Goal: Transaction & Acquisition: Purchase product/service

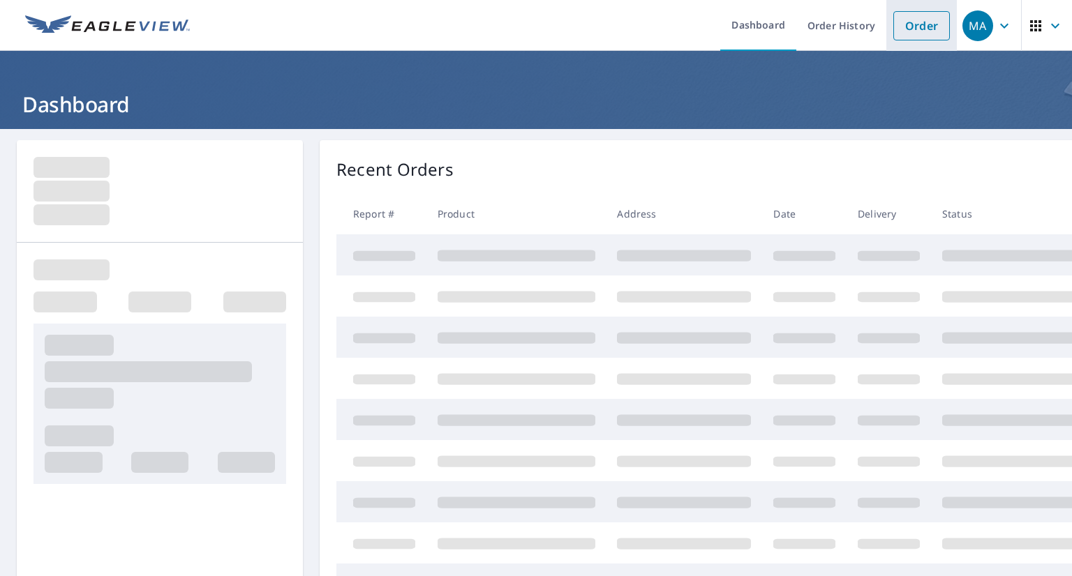
click at [902, 23] on link "Order" at bounding box center [921, 25] width 57 height 29
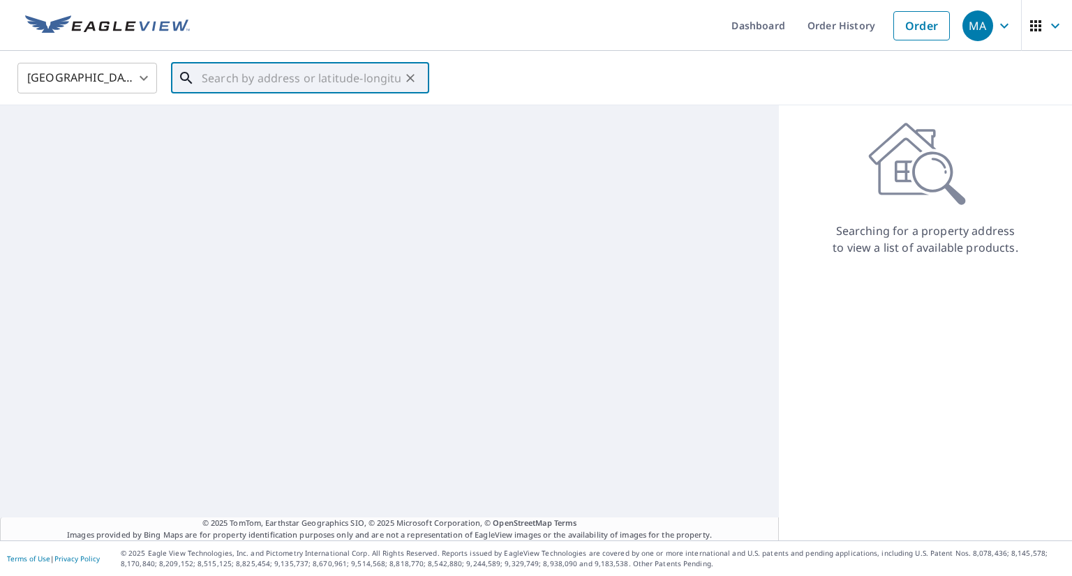
click at [352, 78] on input "text" at bounding box center [301, 78] width 199 height 39
paste input "[STREET_ADDRESS][US_STATE][US_STATE]"
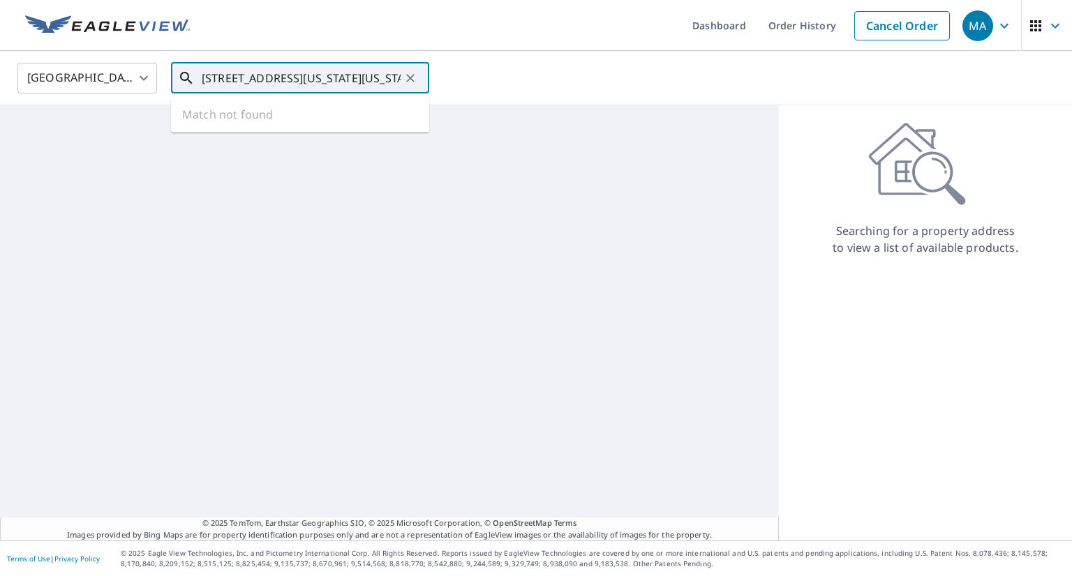
scroll to position [0, 68]
type input "[STREET_ADDRESS][US_STATE][US_STATE]"
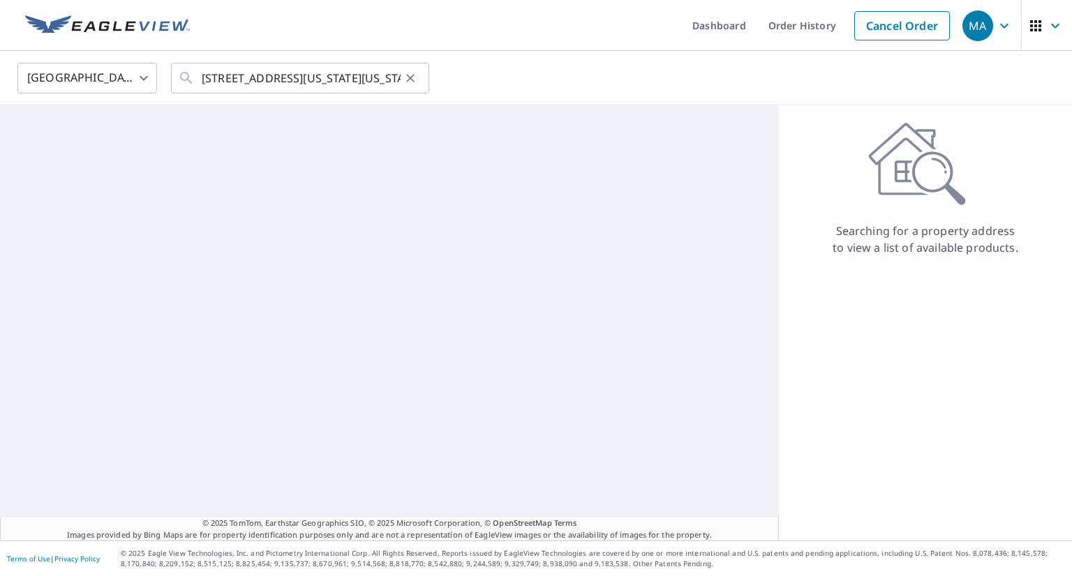
scroll to position [0, 0]
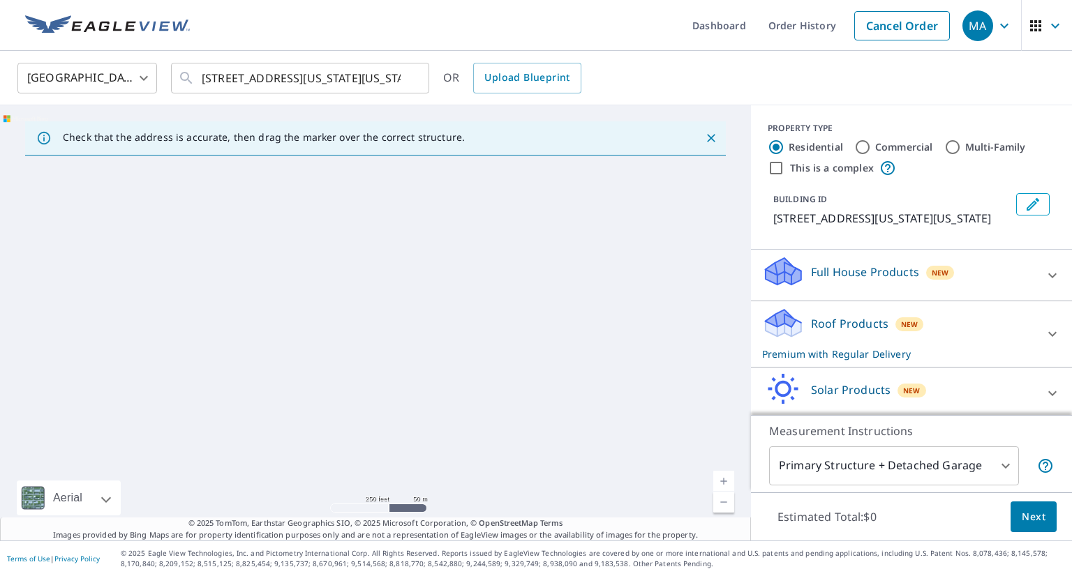
click at [823, 332] on p "Roof Products" at bounding box center [849, 323] width 77 height 17
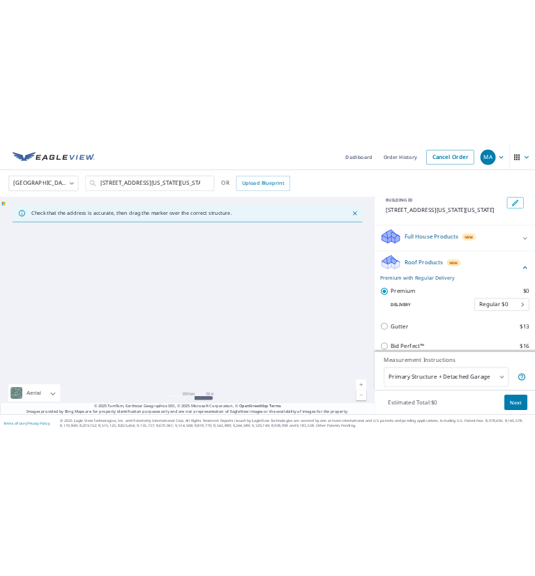
scroll to position [87, 0]
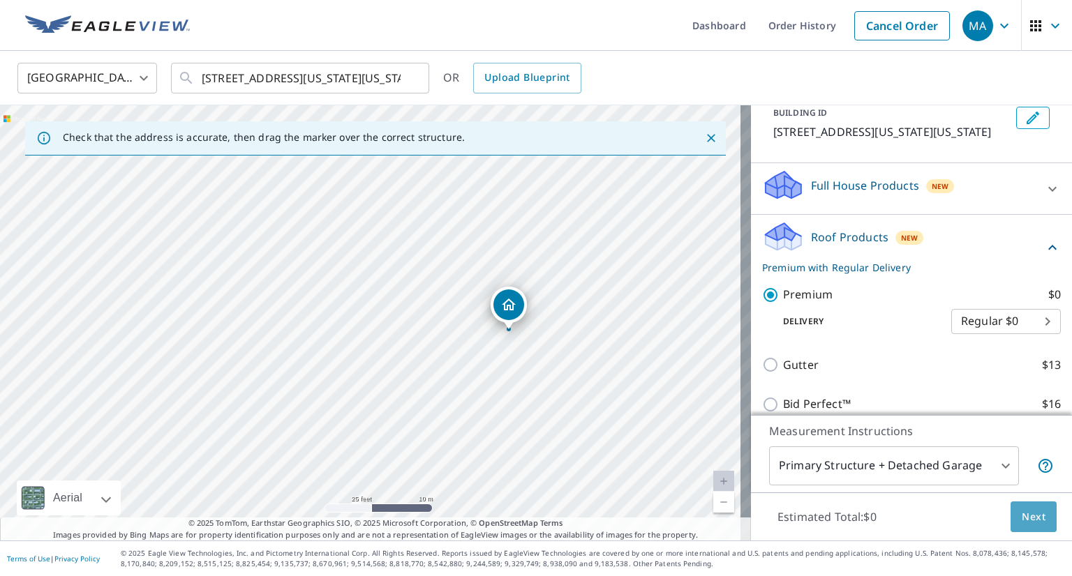
click at [1022, 513] on span "Next" at bounding box center [1034, 517] width 24 height 17
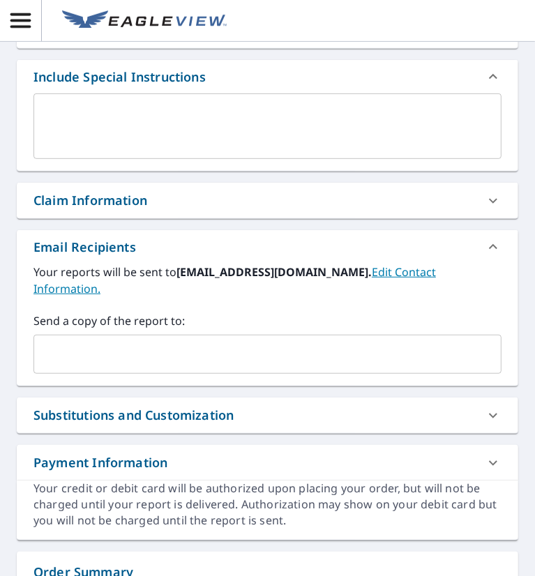
scroll to position [427, 0]
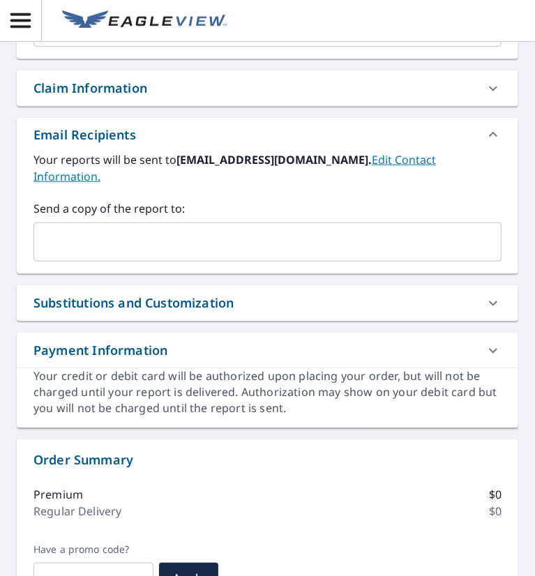
click at [117, 249] on input "text" at bounding box center [257, 242] width 435 height 27
paste input "[EMAIL_ADDRESS][DOMAIN_NAME]"
type input "[EMAIL_ADDRESS][DOMAIN_NAME]"
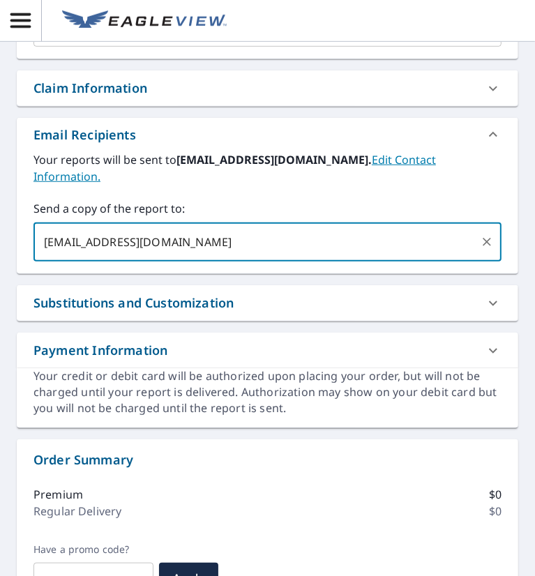
checkbox input "true"
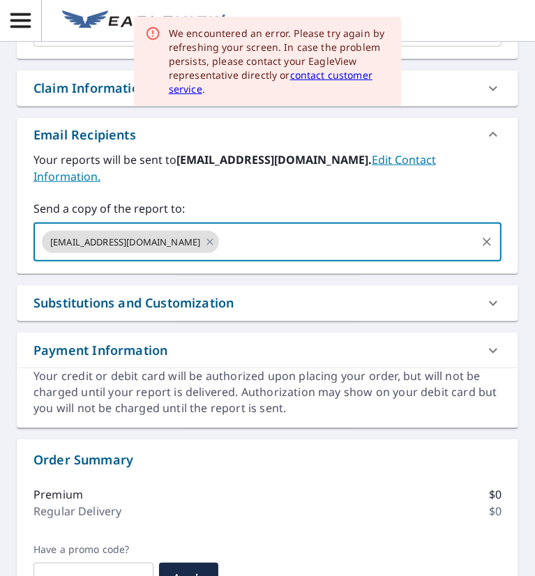
paste input "[EMAIL_ADDRESS][DOMAIN_NAME]"
type input "[EMAIL_ADDRESS][DOMAIN_NAME]"
click at [262, 241] on input "[EMAIL_ADDRESS][DOMAIN_NAME]" at bounding box center [347, 242] width 253 height 27
checkbox input "true"
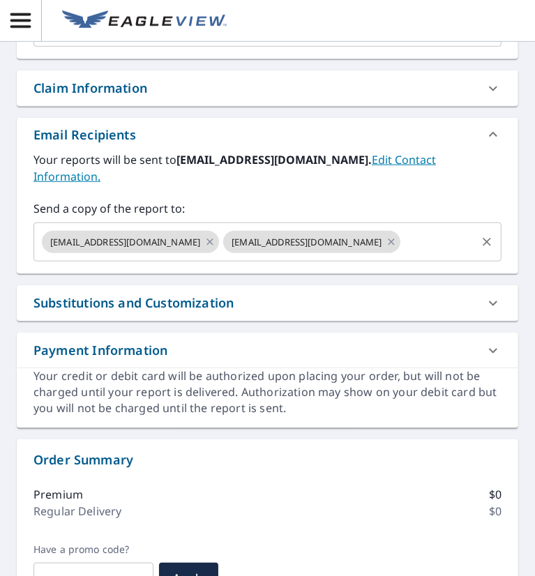
paste input "[EMAIL_ADDRESS][DOMAIN_NAME]"
click at [435, 241] on input "text" at bounding box center [439, 242] width 72 height 27
type input "[EMAIL_ADDRESS][DOMAIN_NAME]"
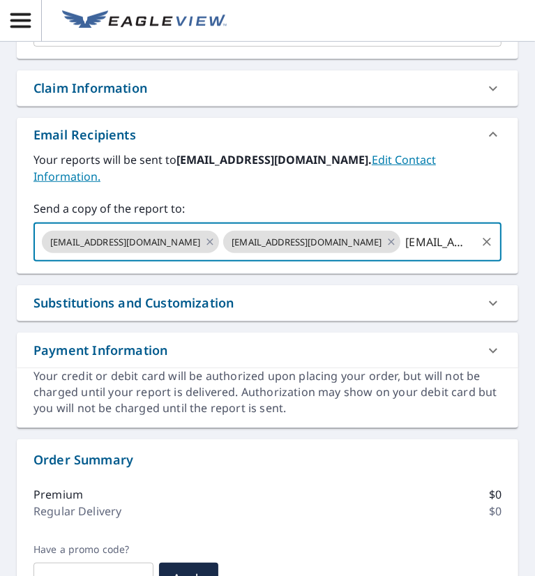
scroll to position [0, 167]
checkbox input "true"
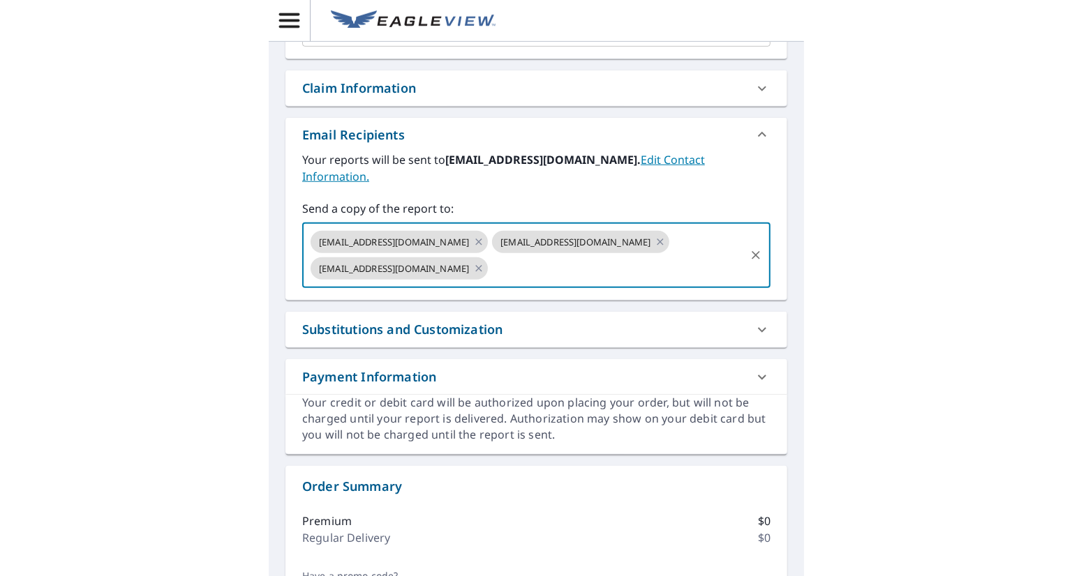
scroll to position [0, 0]
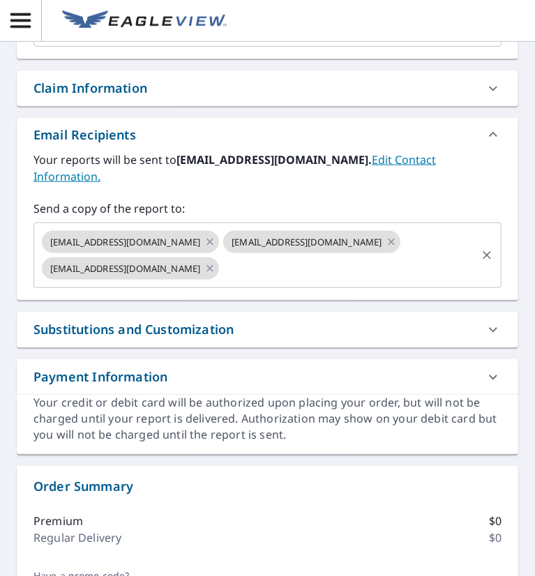
click at [296, 269] on input "text" at bounding box center [347, 268] width 253 height 27
paste input "[EMAIL_ADDRESS][DOMAIN_NAME]"
type input "[EMAIL_ADDRESS][DOMAIN_NAME]"
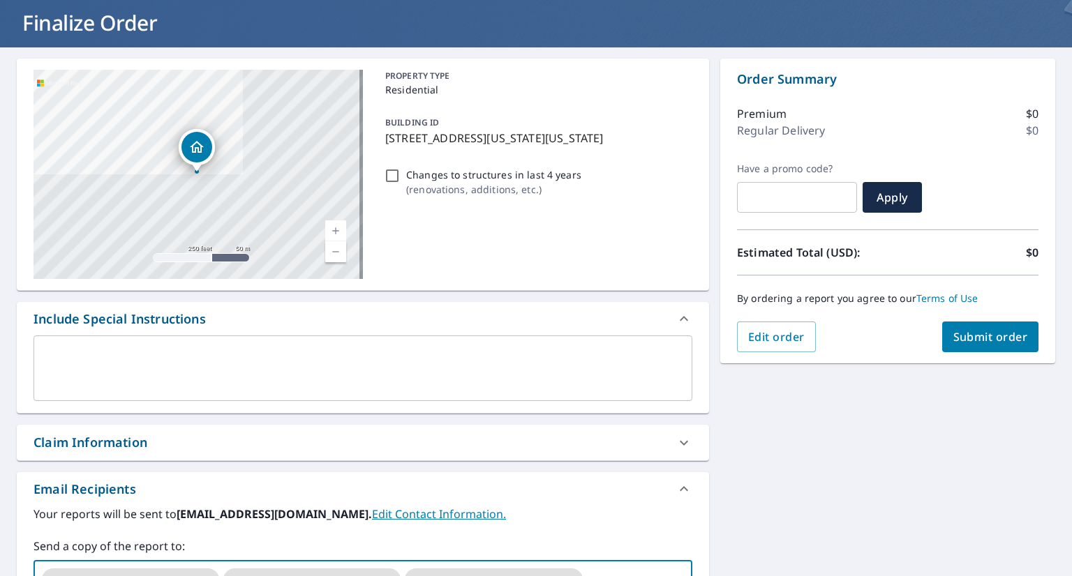
scroll to position [59, 0]
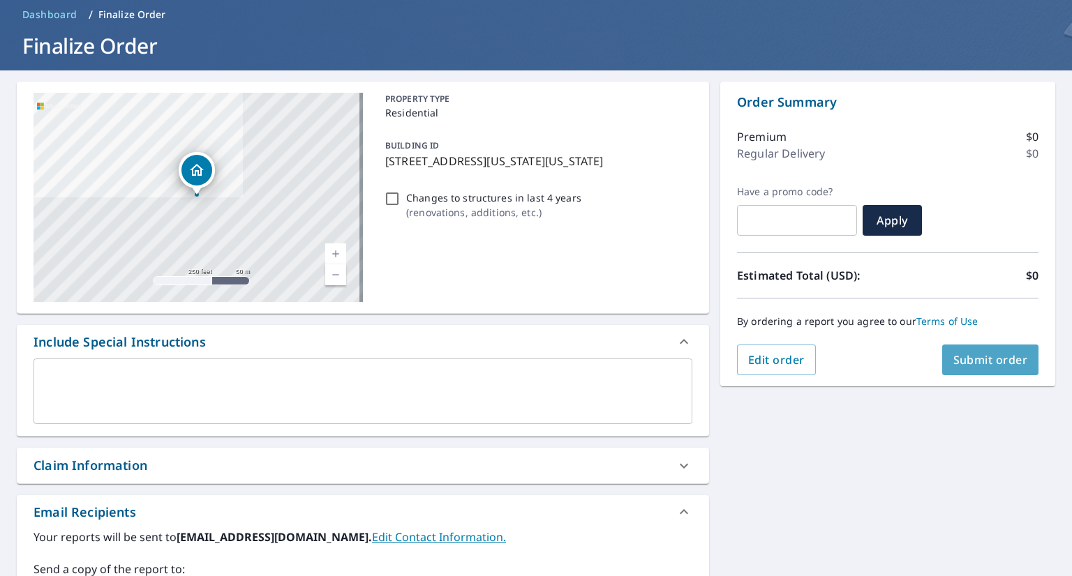
click at [953, 366] on span "Submit order" at bounding box center [990, 359] width 75 height 15
checkbox input "true"
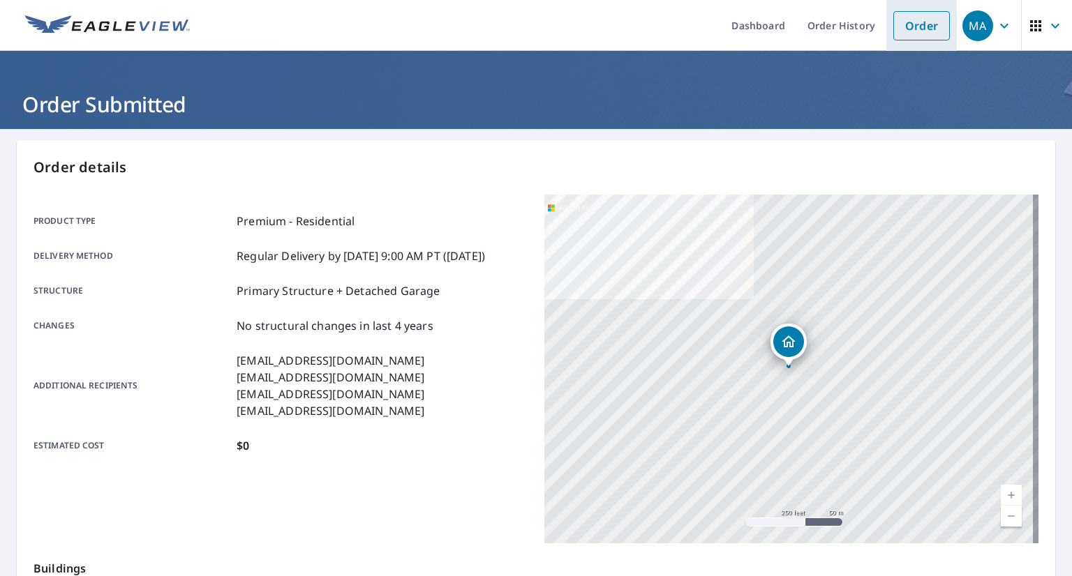
click at [918, 33] on link "Order" at bounding box center [921, 25] width 57 height 29
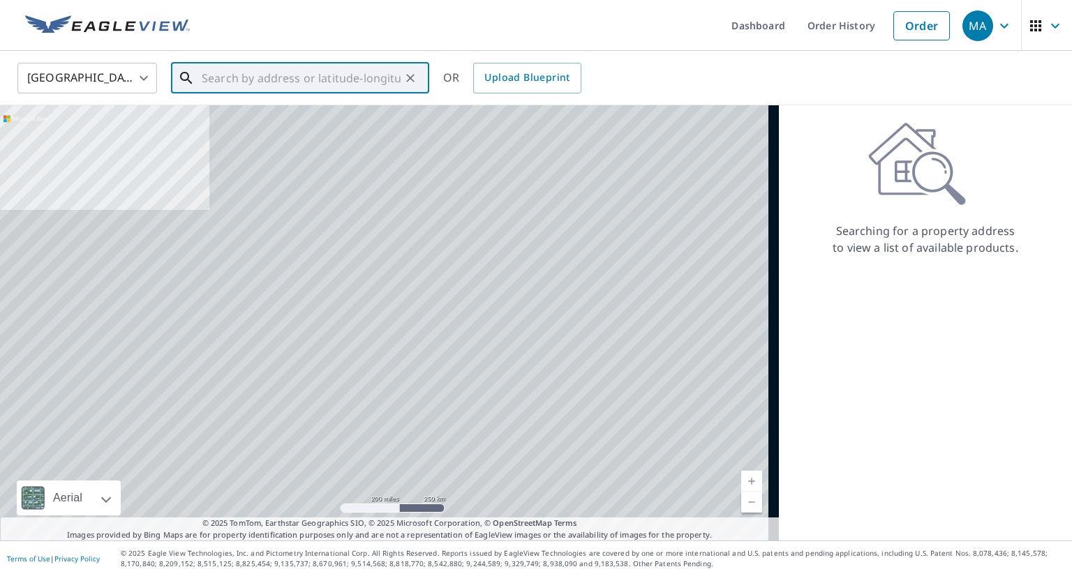
click at [368, 86] on input "text" at bounding box center [301, 78] width 199 height 39
paste input "[STREET_ADDRESS]"
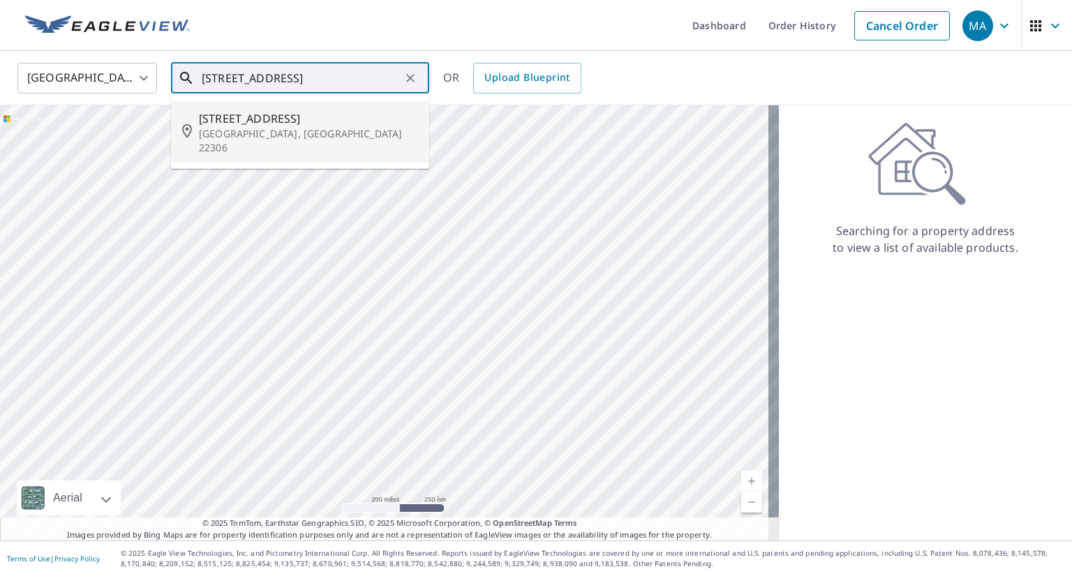
click at [336, 126] on span "[STREET_ADDRESS]" at bounding box center [308, 118] width 219 height 17
type input "[STREET_ADDRESS]"
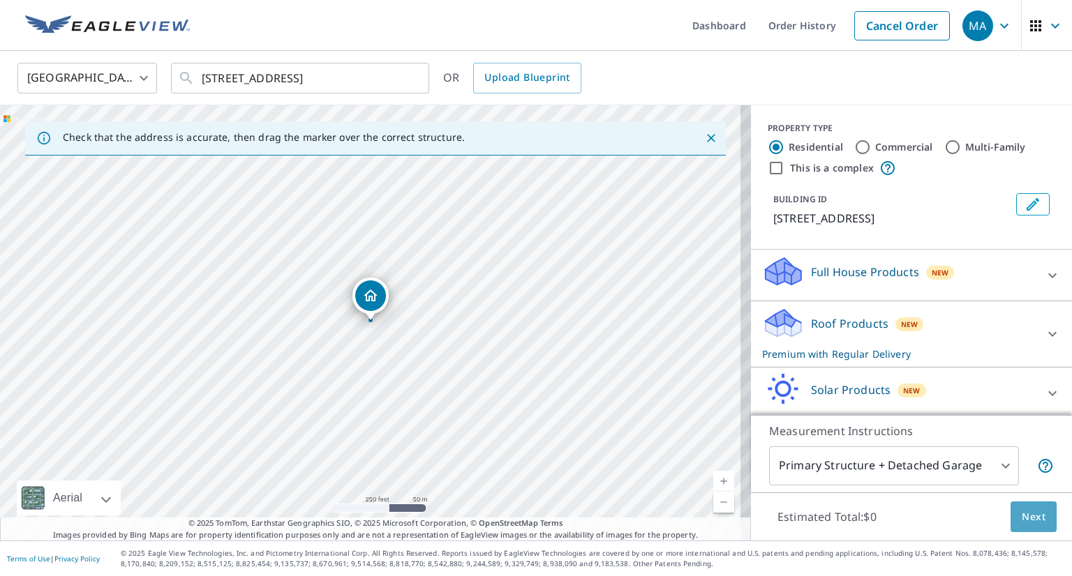
click at [1030, 514] on span "Next" at bounding box center [1034, 517] width 24 height 17
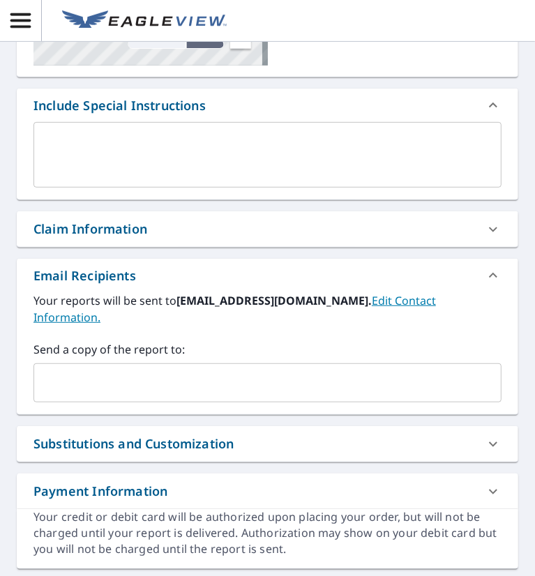
scroll to position [288, 0]
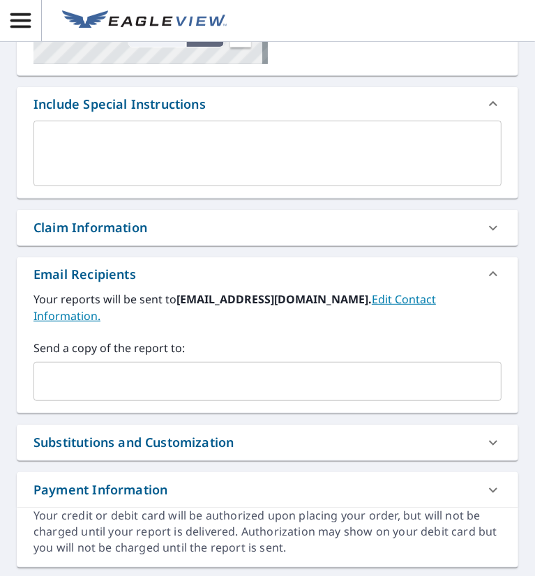
click at [160, 380] on input "text" at bounding box center [257, 381] width 435 height 27
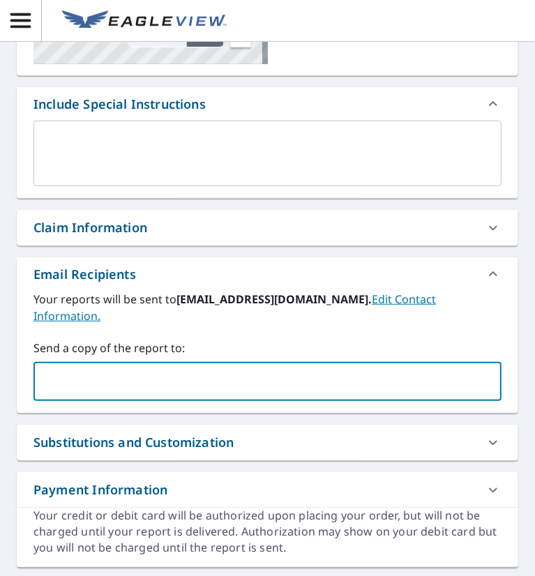
paste input "[EMAIL_ADDRESS][DOMAIN_NAME]"
type input "[EMAIL_ADDRESS][DOMAIN_NAME]"
checkbox input "true"
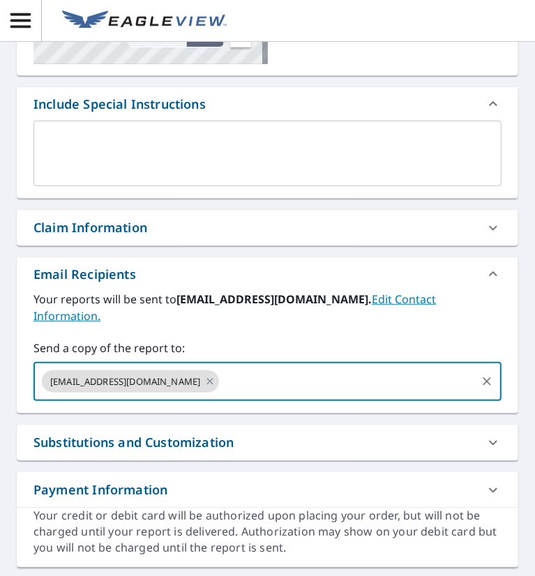
paste input "[EMAIL_ADDRESS][DOMAIN_NAME]"
type input "[EMAIL_ADDRESS][DOMAIN_NAME]"
click at [283, 385] on input "[EMAIL_ADDRESS][DOMAIN_NAME]" at bounding box center [347, 381] width 253 height 27
checkbox input "true"
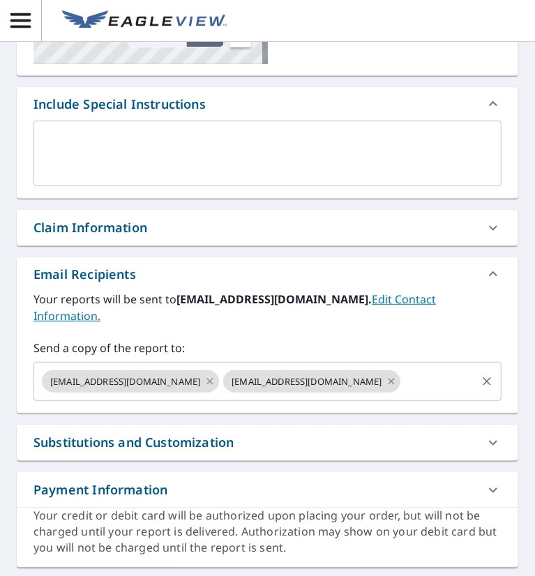
click at [457, 386] on input "text" at bounding box center [439, 381] width 72 height 27
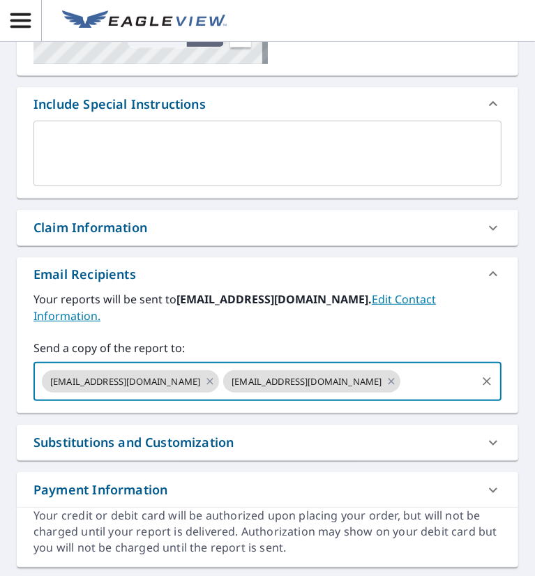
paste input "[EMAIL_ADDRESS][DOMAIN_NAME]"
type input "[EMAIL_ADDRESS][DOMAIN_NAME]"
checkbox input "true"
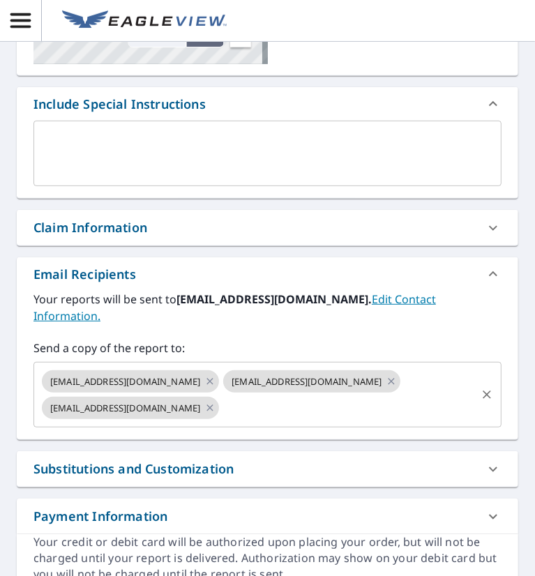
click at [293, 412] on input "text" at bounding box center [347, 408] width 253 height 27
paste input "[EMAIL_ADDRESS][DOMAIN_NAME]"
type input "[EMAIL_ADDRESS][DOMAIN_NAME]"
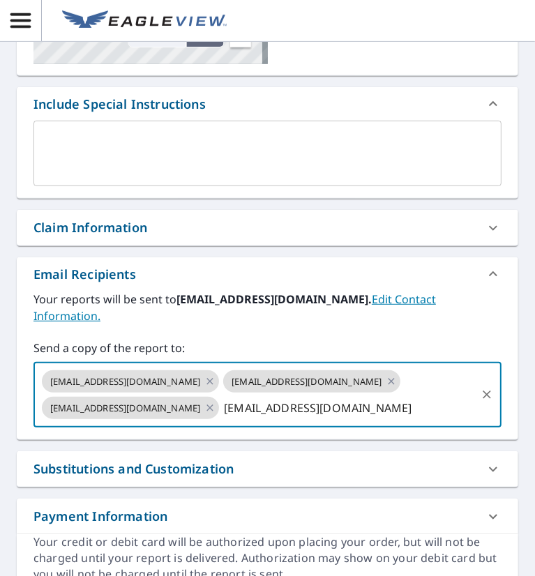
checkbox input "true"
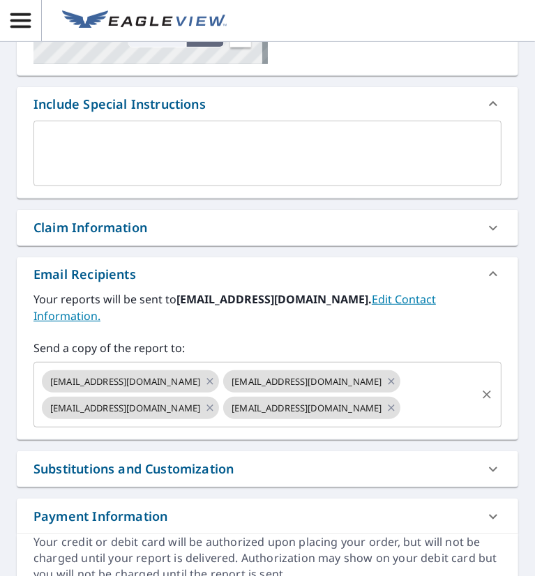
click at [438, 410] on input "text" at bounding box center [439, 408] width 72 height 27
paste input "[EMAIL_ADDRESS][DOMAIN_NAME]"
type input "[EMAIL_ADDRESS][DOMAIN_NAME]"
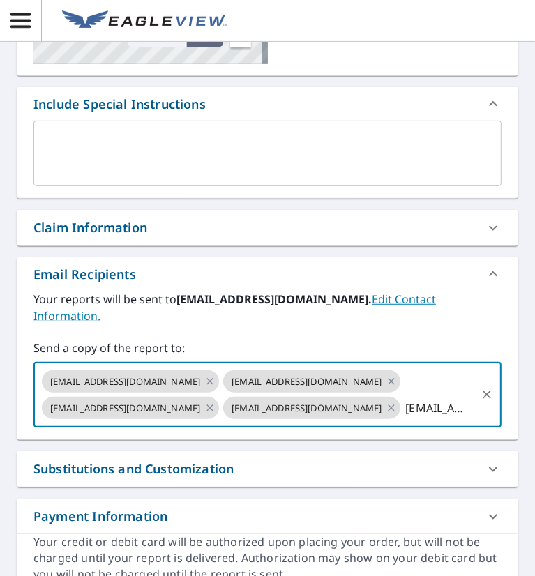
scroll to position [0, 167]
checkbox input "true"
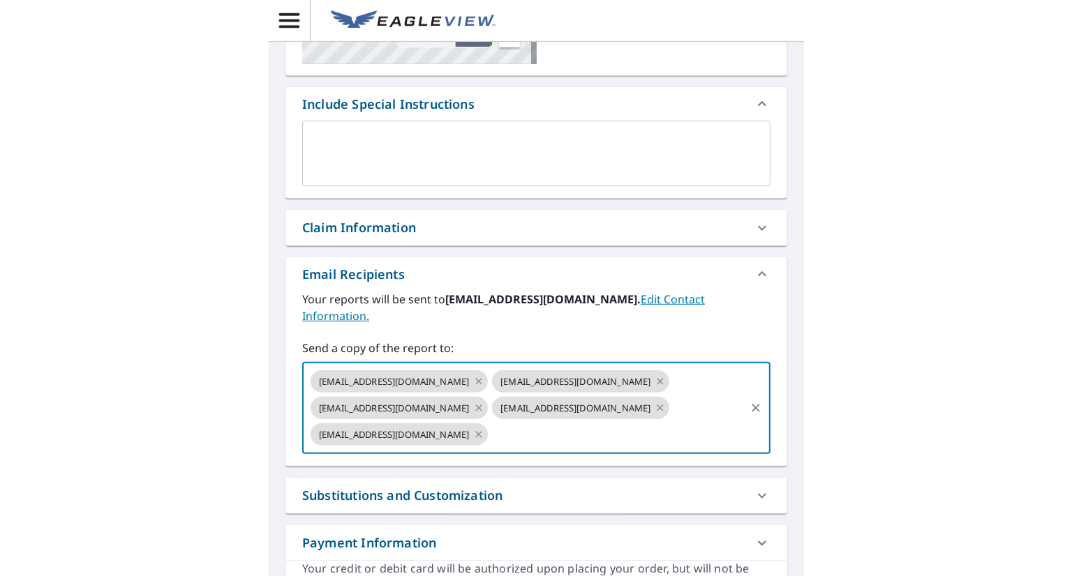
scroll to position [0, 0]
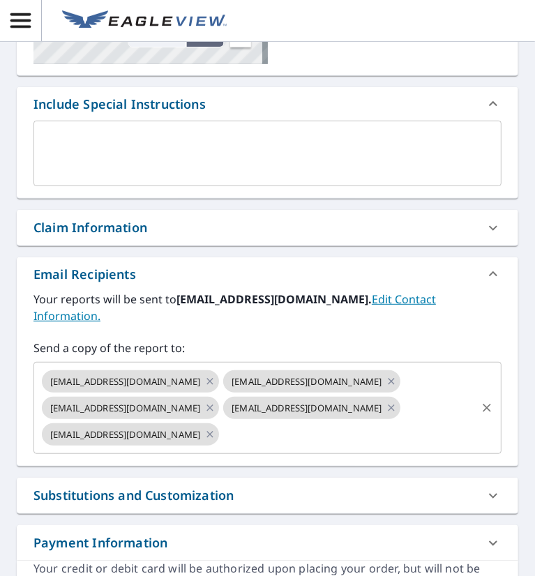
click at [265, 438] on input "text" at bounding box center [347, 435] width 253 height 27
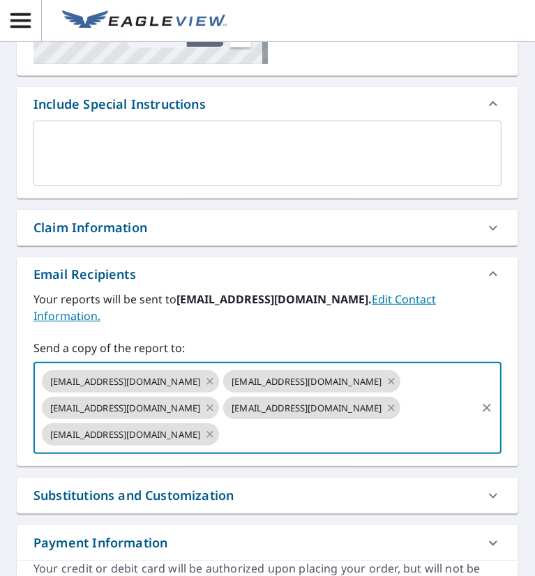
paste input "[EMAIL_ADDRESS][DOMAIN_NAME]"
type input "[EMAIL_ADDRESS][DOMAIN_NAME]"
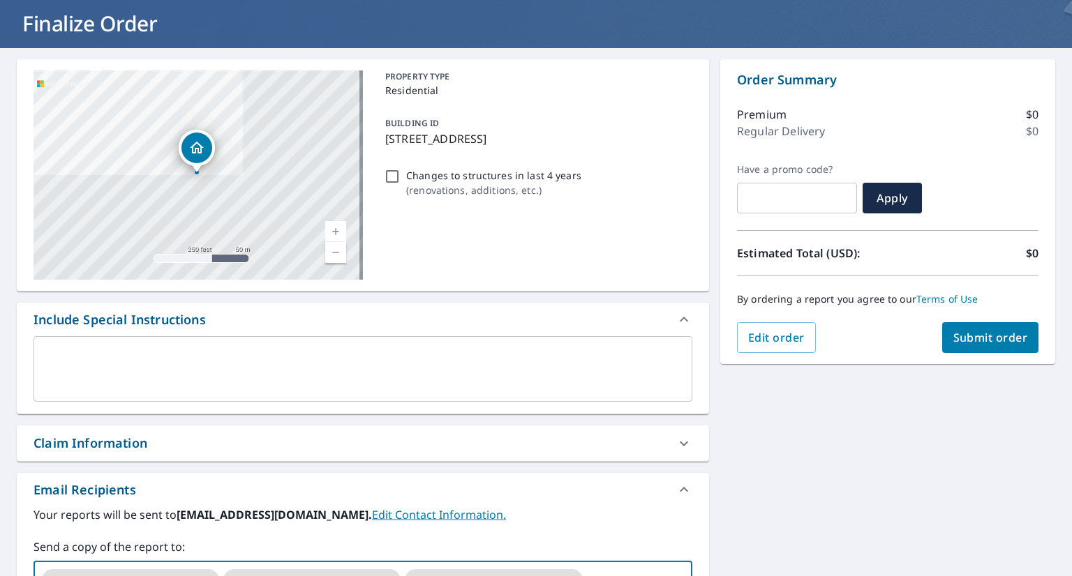
scroll to position [67, 0]
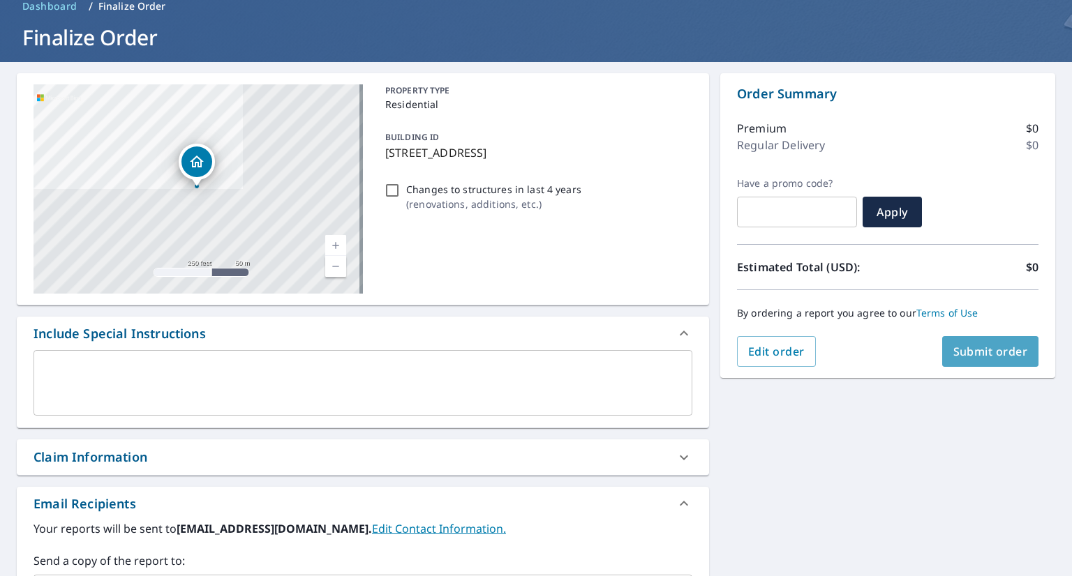
click at [994, 358] on span "Submit order" at bounding box center [990, 351] width 75 height 15
checkbox input "true"
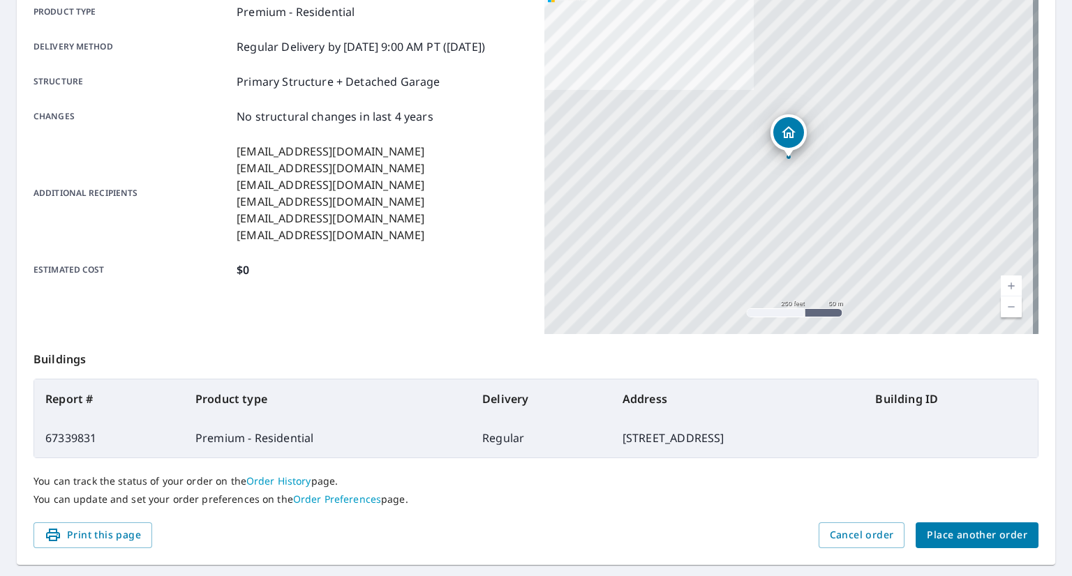
scroll to position [225, 0]
